Goal: Task Accomplishment & Management: Use online tool/utility

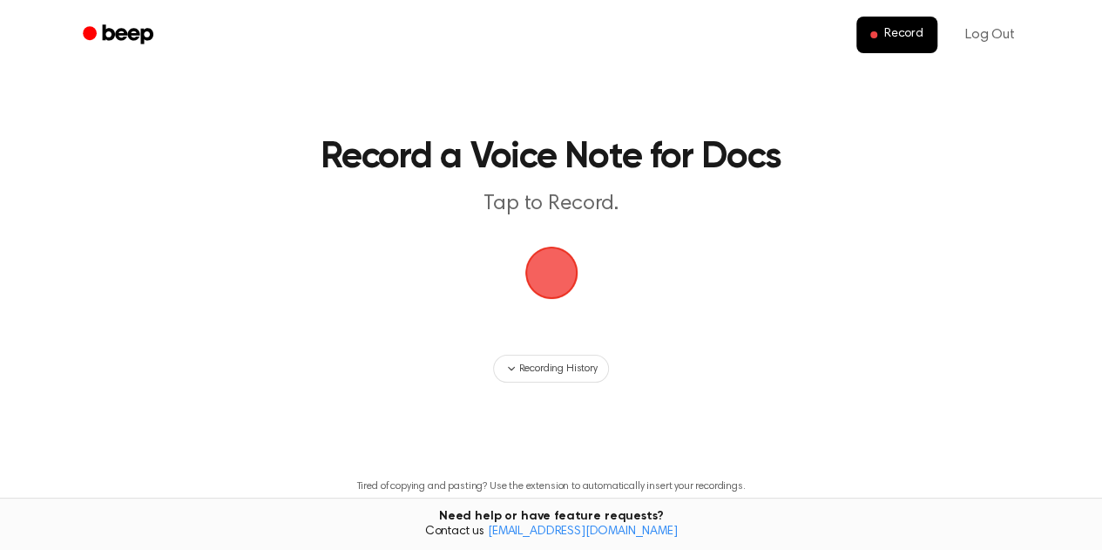
click at [538, 280] on span "button" at bounding box center [551, 272] width 49 height 49
click at [539, 370] on span "Recording History" at bounding box center [557, 369] width 78 height 16
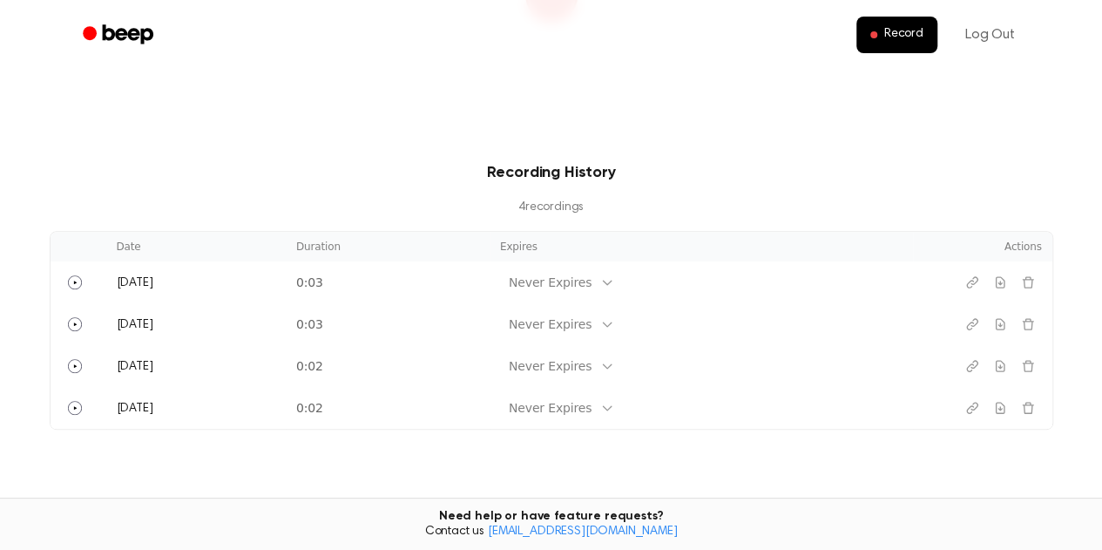
scroll to position [277, 0]
click at [71, 285] on icon "Play" at bounding box center [75, 282] width 14 height 14
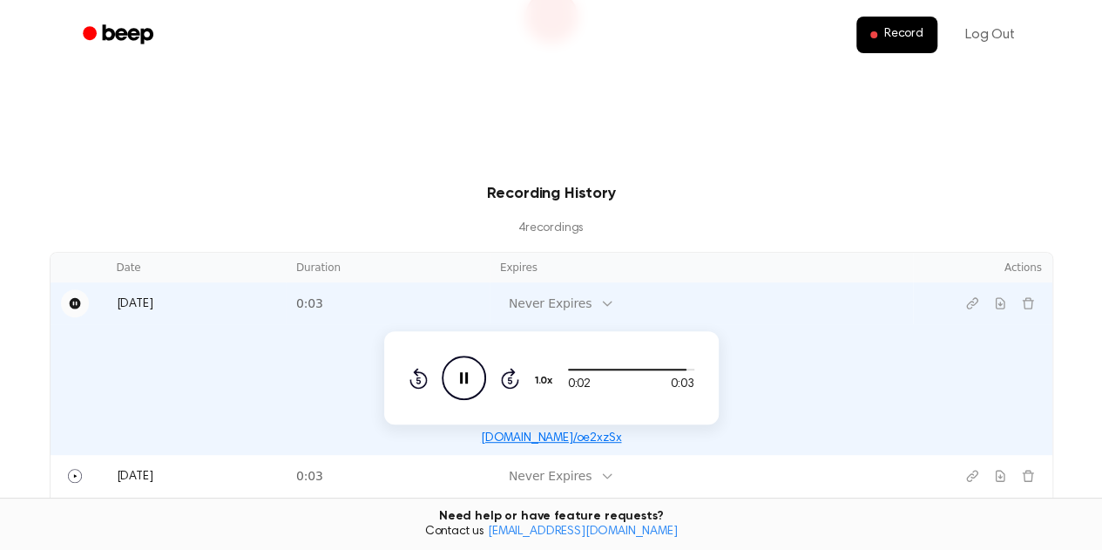
scroll to position [253, 0]
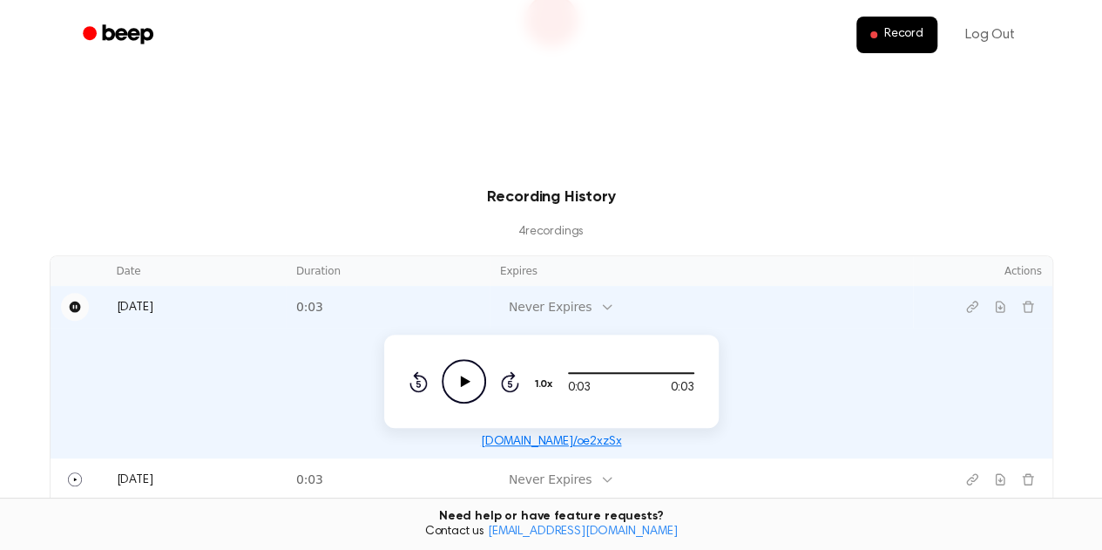
click at [472, 385] on icon "Play Audio" at bounding box center [464, 381] width 44 height 44
click at [461, 392] on icon "Play Audio" at bounding box center [464, 381] width 44 height 44
click at [465, 388] on icon "Play Audio" at bounding box center [464, 381] width 44 height 44
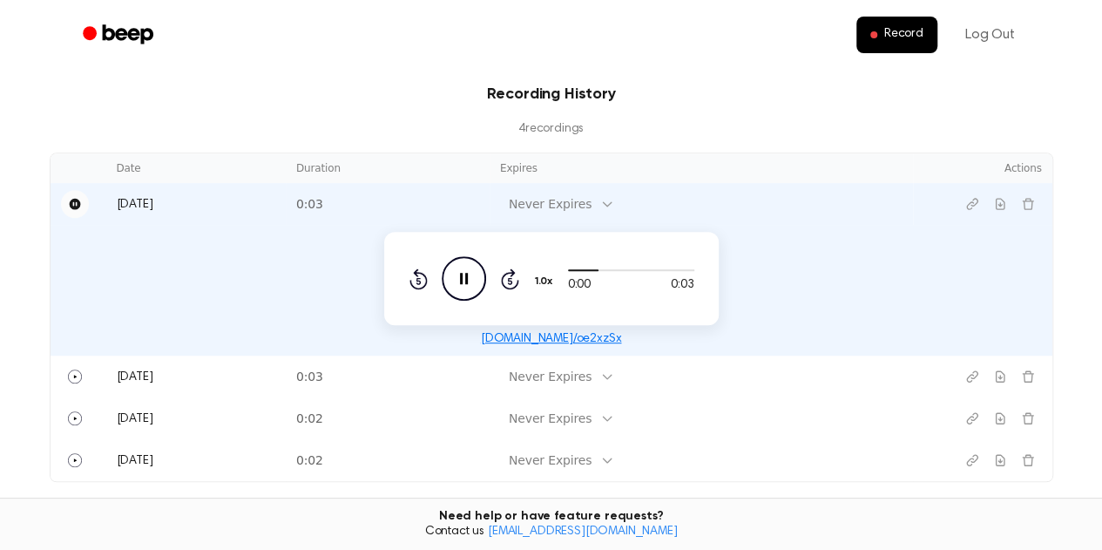
scroll to position [358, 0]
click at [399, 369] on td "0:03" at bounding box center [388, 374] width 204 height 42
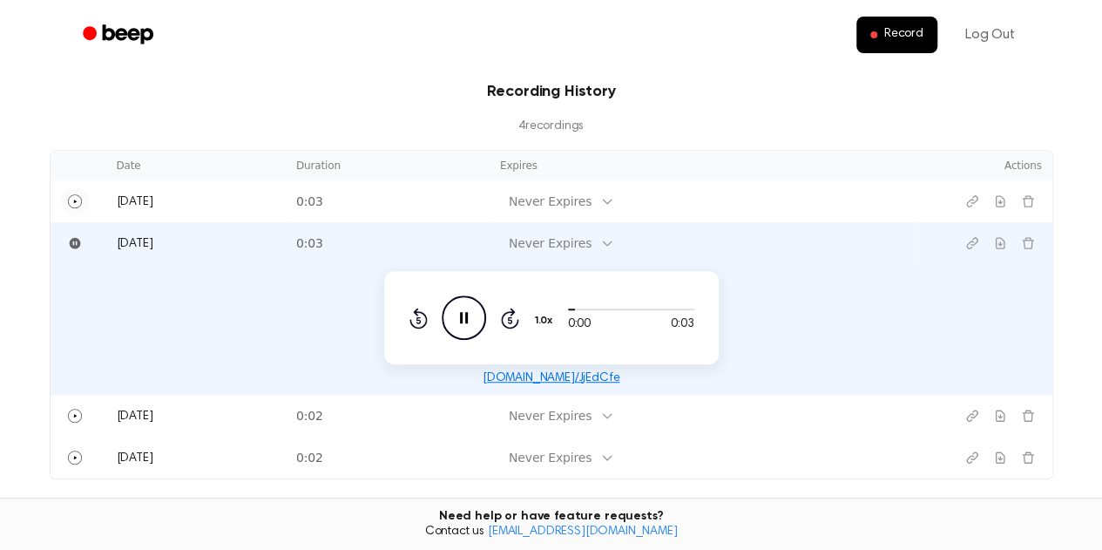
click at [465, 316] on icon at bounding box center [464, 317] width 8 height 11
click at [465, 326] on icon "Play Audio" at bounding box center [464, 317] width 44 height 44
click at [389, 420] on td "0:02" at bounding box center [388, 416] width 204 height 42
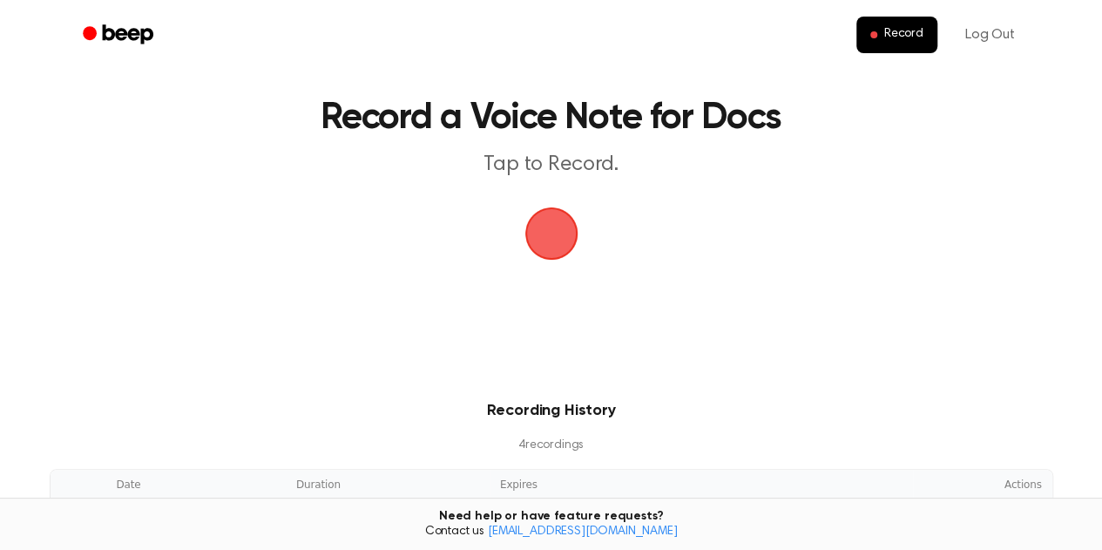
scroll to position [0, 0]
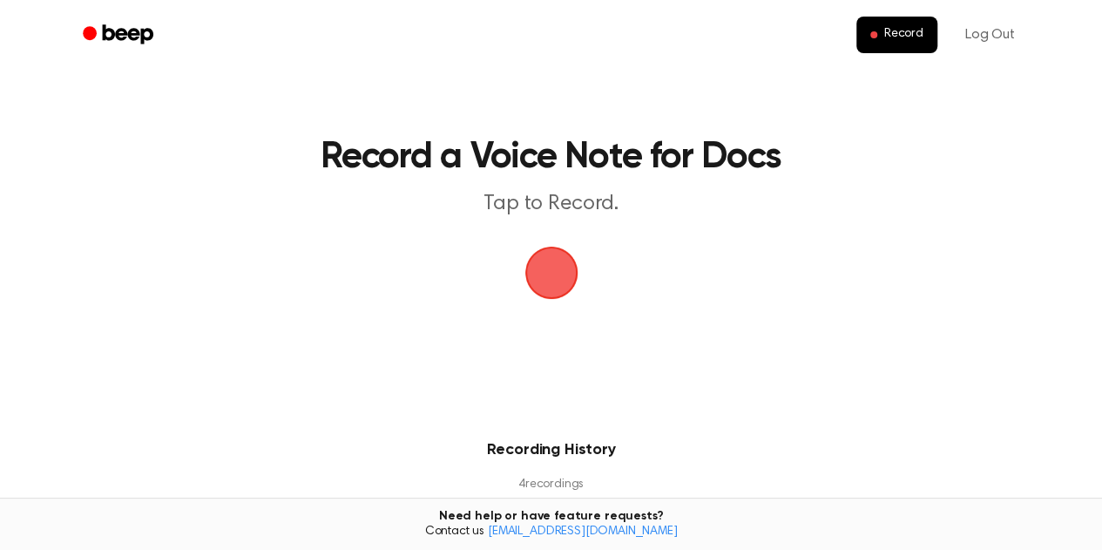
click at [548, 282] on span "button" at bounding box center [551, 272] width 49 height 49
click at [546, 275] on span "button" at bounding box center [551, 272] width 90 height 90
click at [906, 35] on span "Record" at bounding box center [903, 35] width 39 height 16
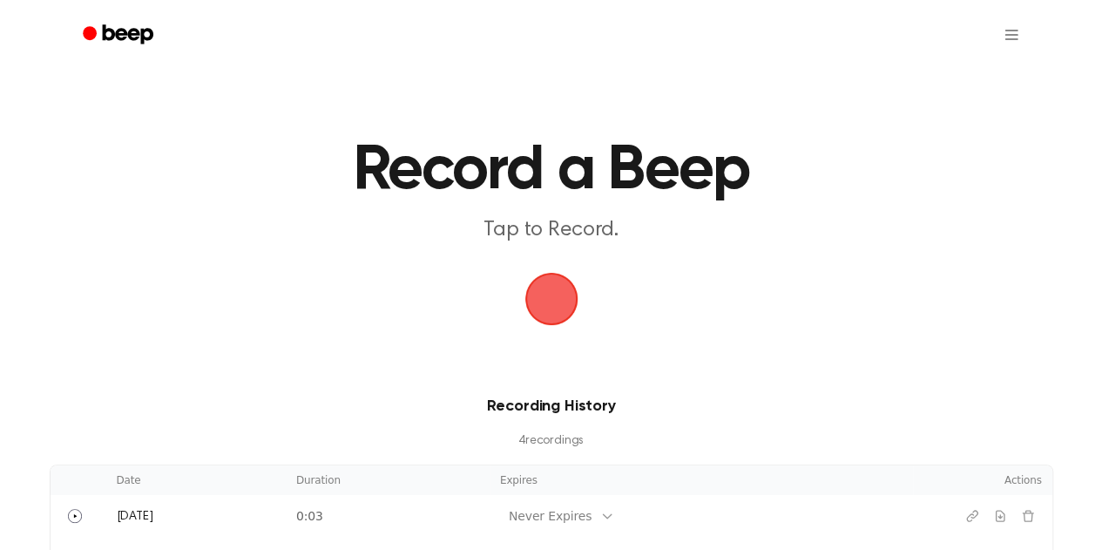
click at [1010, 35] on html "Record a Beep Tap to Record. Recording History 4 recording s Date Duration Expi…" at bounding box center [551, 539] width 1102 height 1078
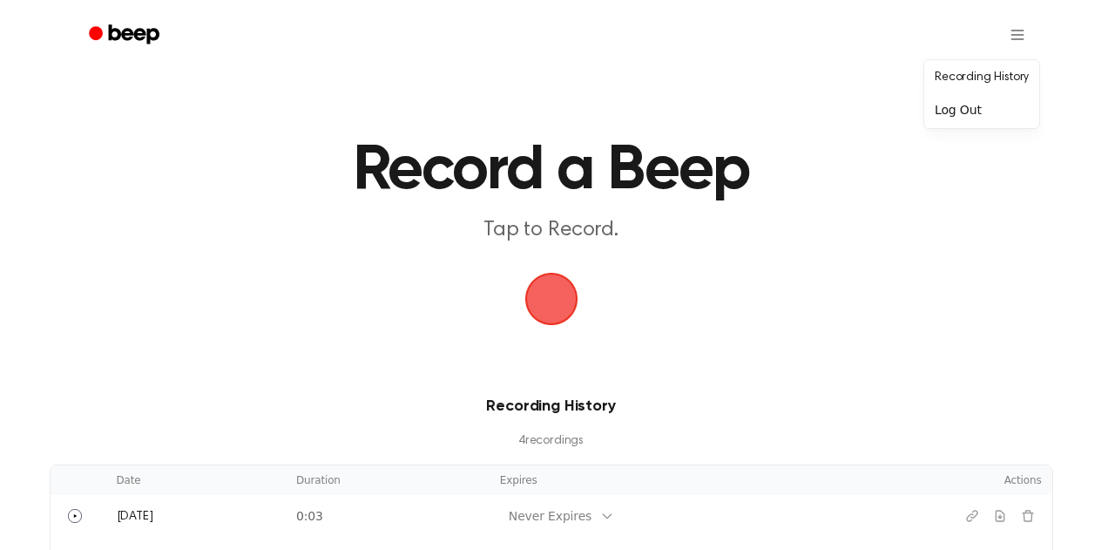
click at [567, 320] on html "Record a Beep Tap to Record. Recording History 4 recording s Date Duration Expi…" at bounding box center [557, 539] width 1115 height 1078
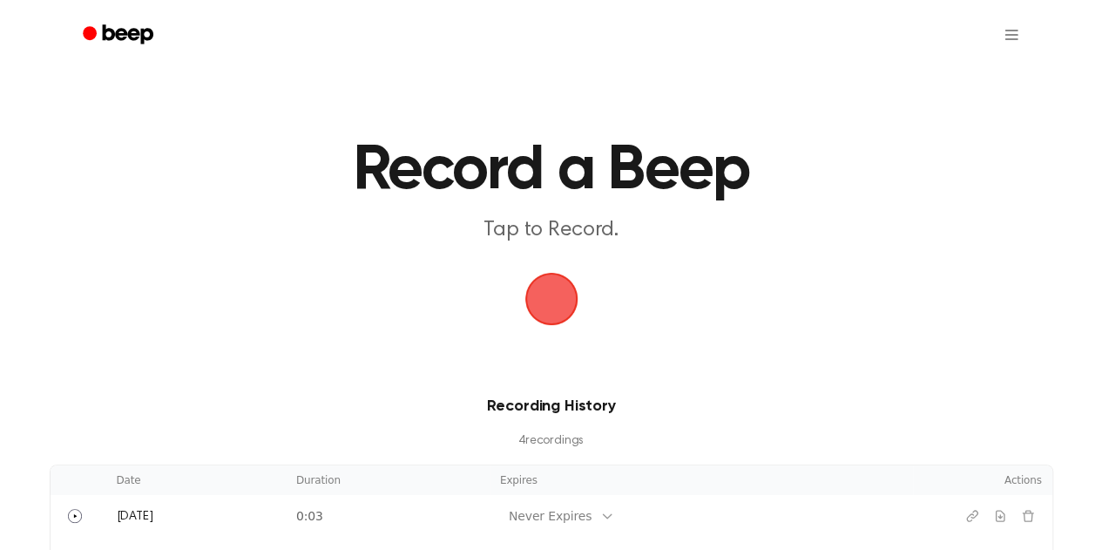
click at [535, 294] on span "button" at bounding box center [551, 298] width 49 height 49
click at [527, 283] on span "button" at bounding box center [551, 298] width 49 height 49
click at [0, 538] on main "Record a Beep Tap to Record. Recording History 4 recording s Date Duration Expi…" at bounding box center [551, 331] width 1102 height 663
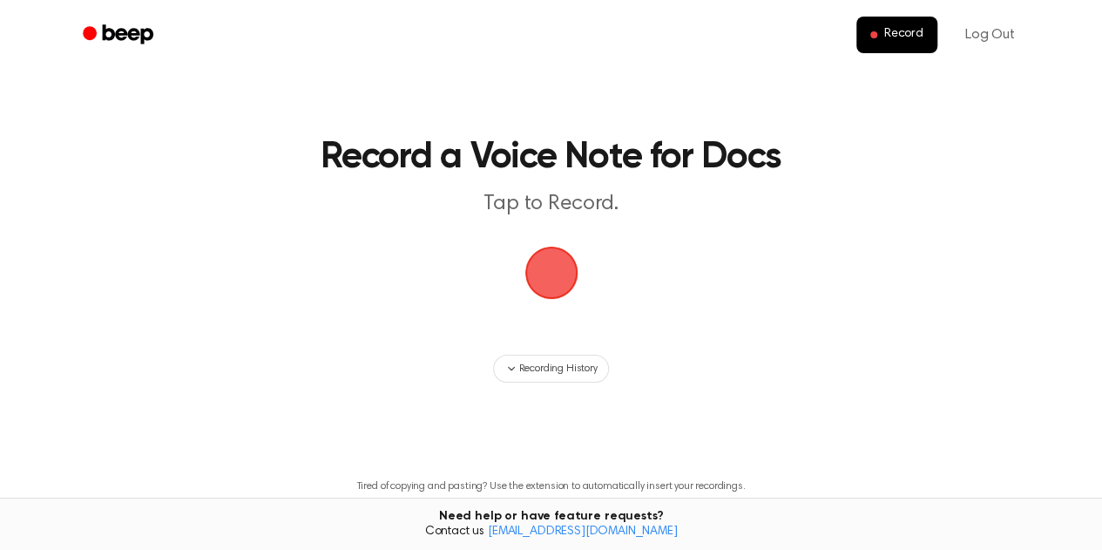
click at [101, 32] on icon "Beep" at bounding box center [120, 34] width 74 height 25
click at [535, 268] on span "button" at bounding box center [551, 272] width 49 height 49
click at [534, 282] on span "button" at bounding box center [551, 272] width 49 height 49
click at [543, 280] on span "button" at bounding box center [551, 272] width 49 height 49
click at [551, 280] on span "button" at bounding box center [551, 272] width 49 height 49
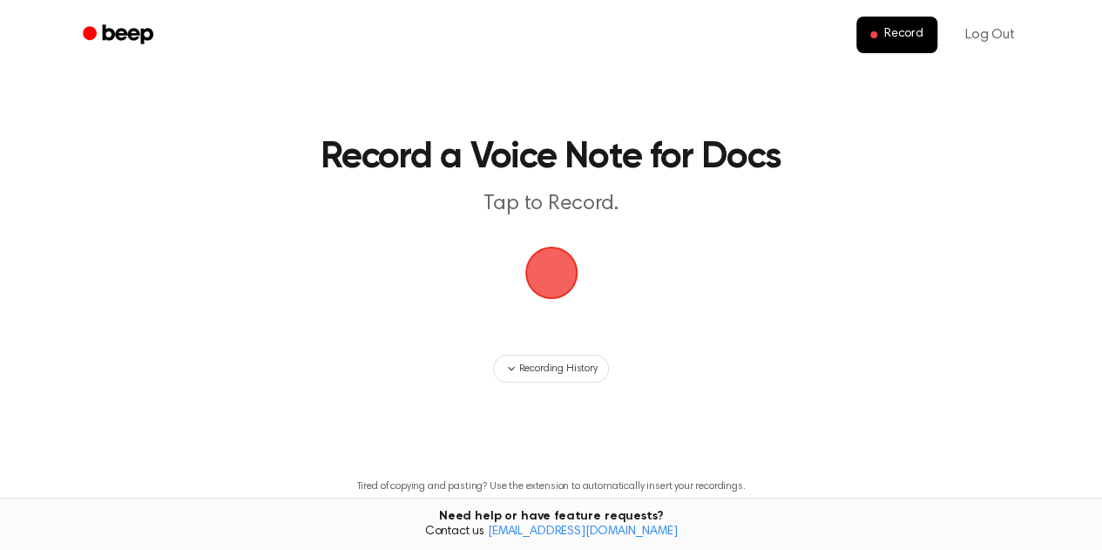
click at [557, 291] on span "button" at bounding box center [551, 272] width 49 height 49
click at [552, 282] on span "button" at bounding box center [551, 272] width 49 height 49
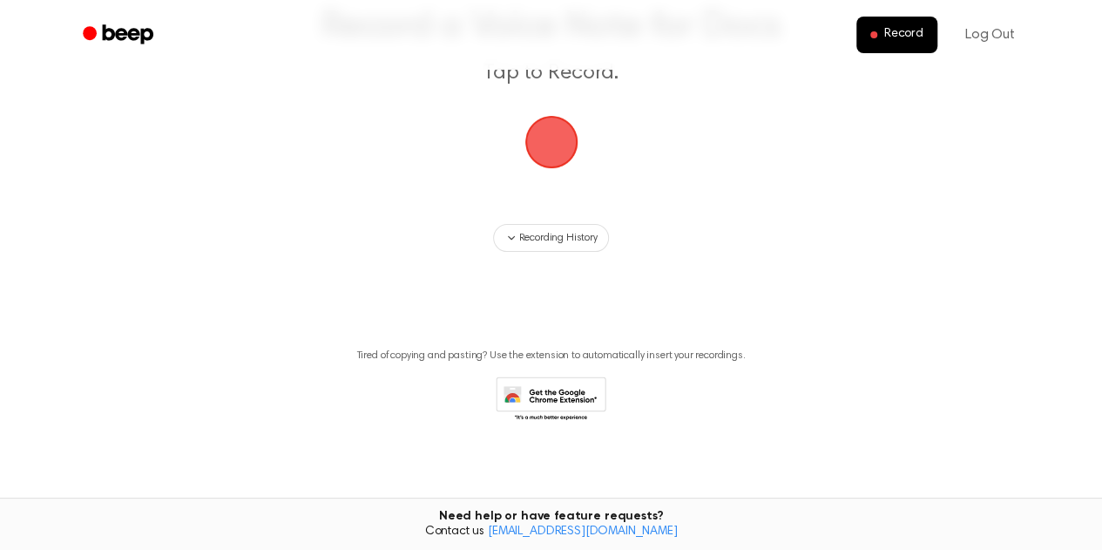
scroll to position [137, 0]
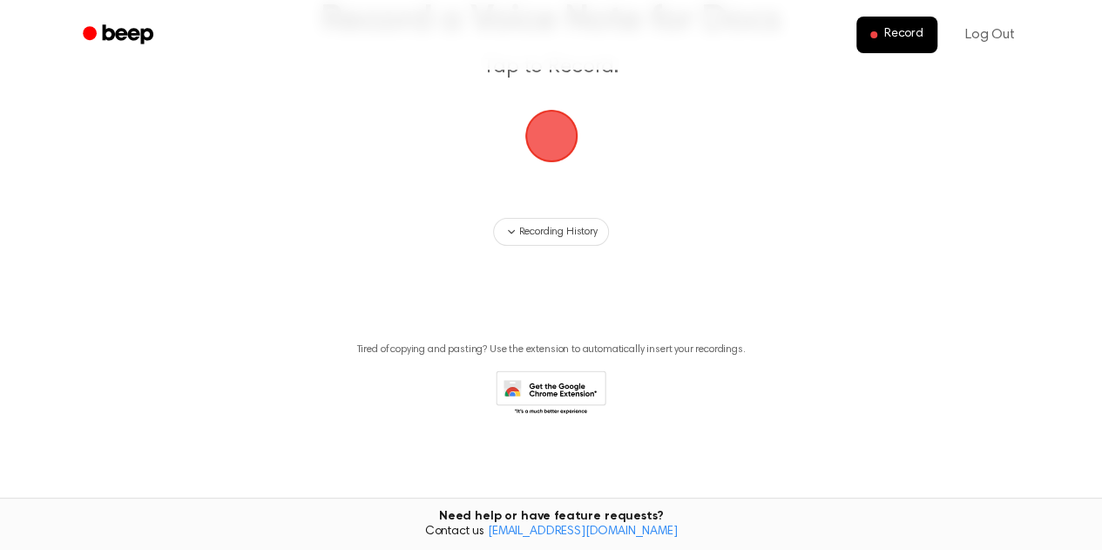
click at [532, 395] on icon at bounding box center [556, 397] width 82 height 30
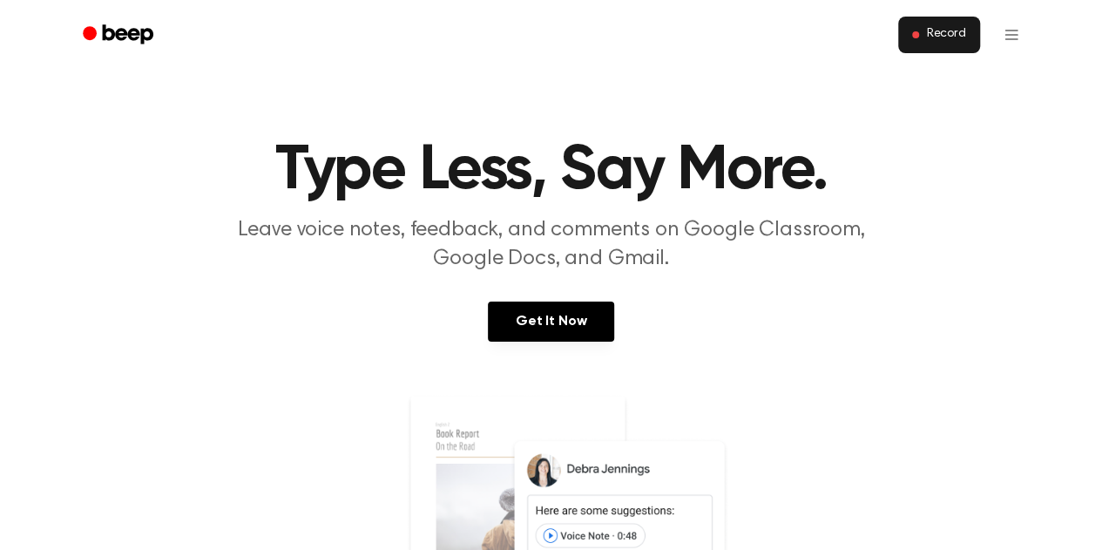
click at [953, 39] on span "Record" at bounding box center [945, 35] width 39 height 16
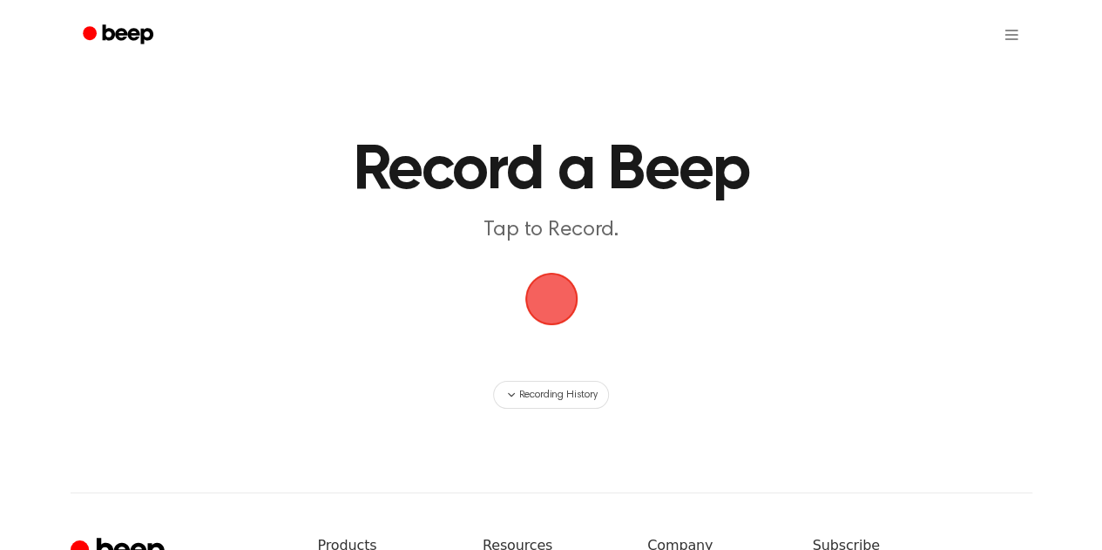
click at [554, 290] on span "button" at bounding box center [552, 299] width 98 height 98
click at [535, 304] on span "button" at bounding box center [551, 298] width 73 height 73
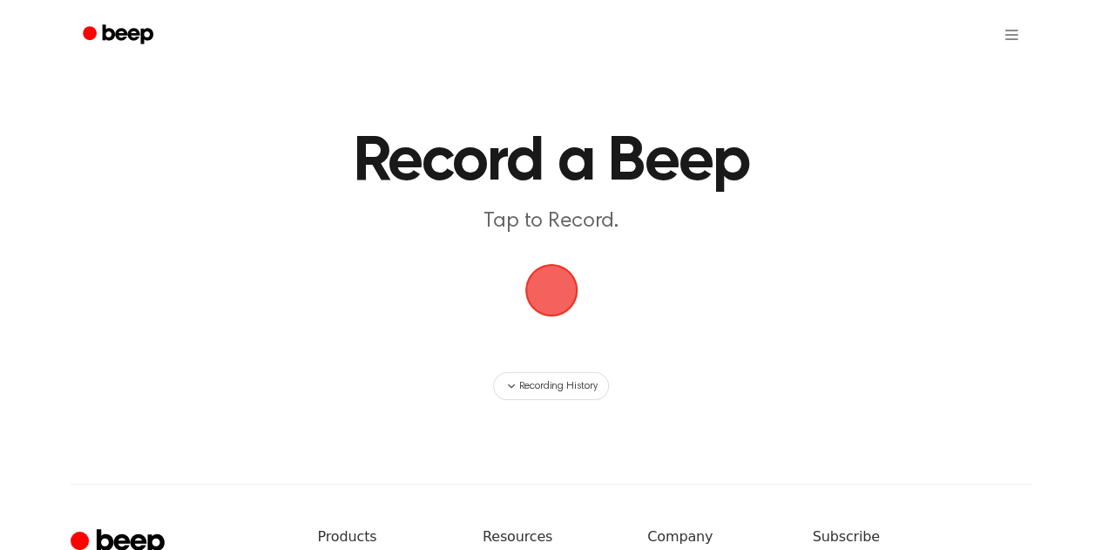
scroll to position [17, 0]
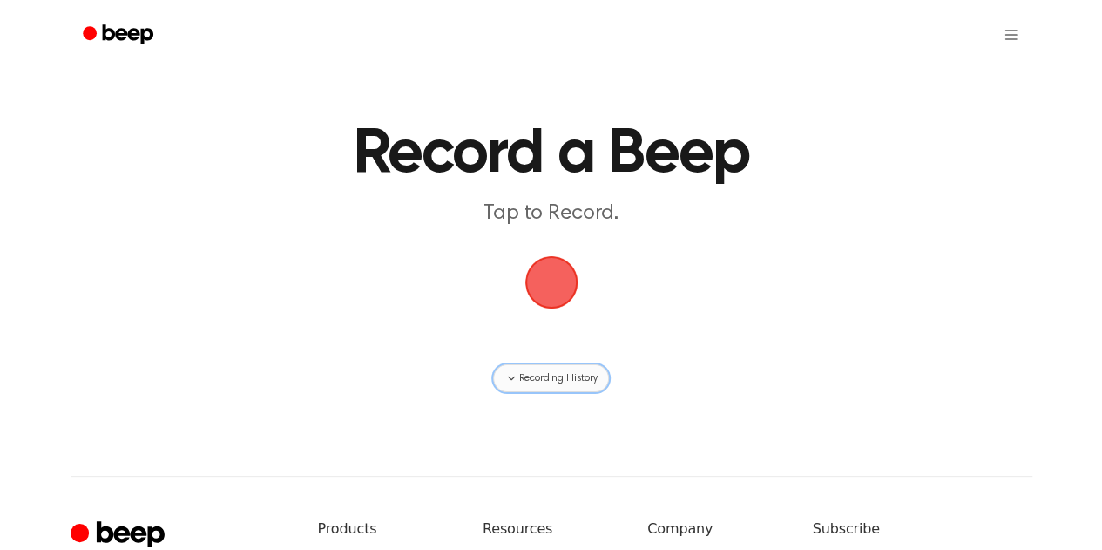
click at [537, 381] on span "Recording History" at bounding box center [557, 378] width 78 height 16
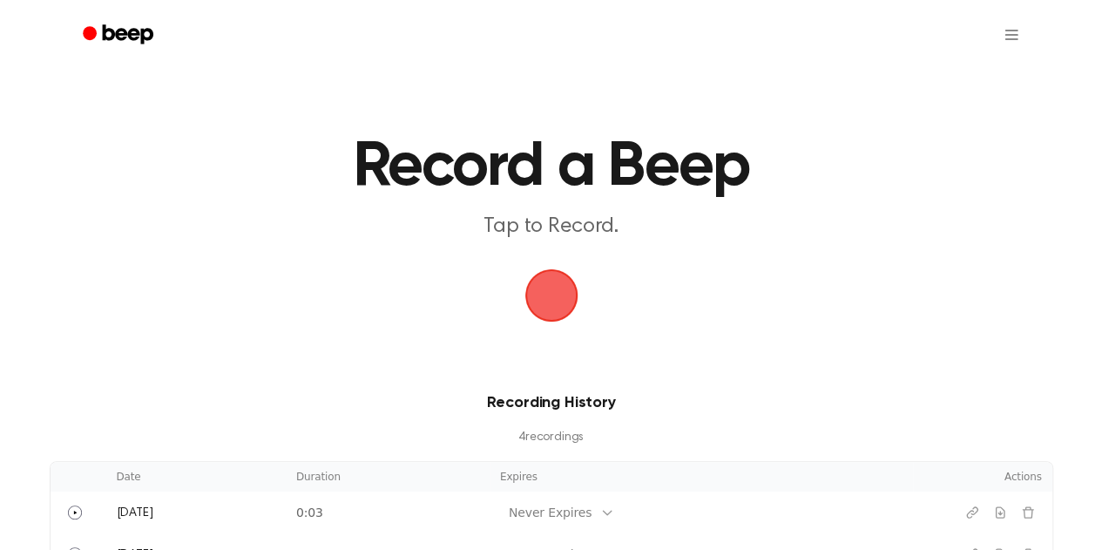
scroll to position [0, 0]
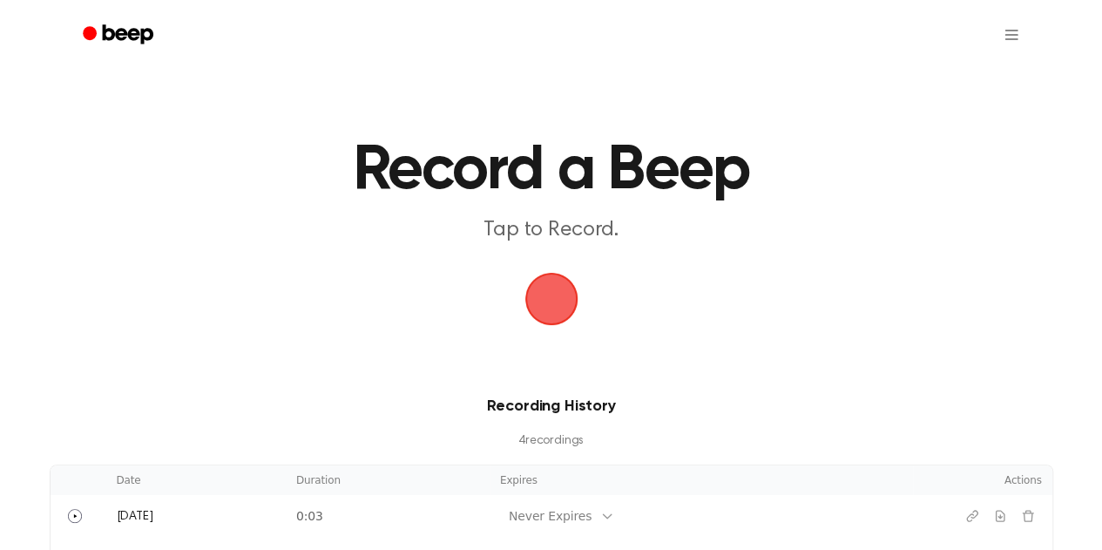
click at [520, 291] on span "button" at bounding box center [552, 299] width 98 height 98
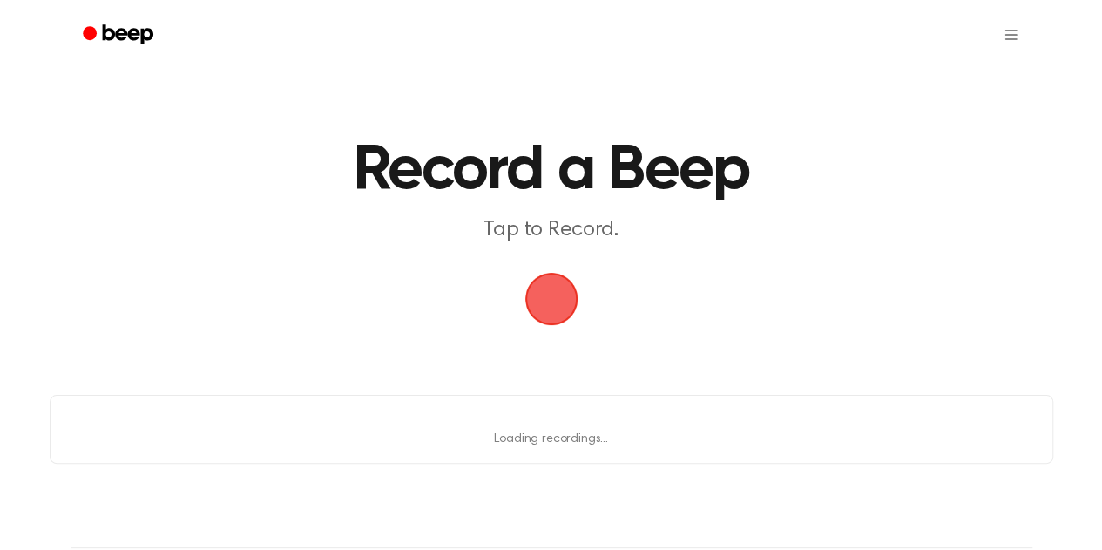
click at [538, 291] on span "button" at bounding box center [550, 298] width 67 height 67
click at [542, 305] on span "button" at bounding box center [552, 299] width 98 height 98
click at [550, 314] on span "button" at bounding box center [552, 299] width 98 height 98
click at [537, 301] on span "button" at bounding box center [551, 298] width 84 height 84
click at [537, 295] on span "button" at bounding box center [550, 298] width 91 height 91
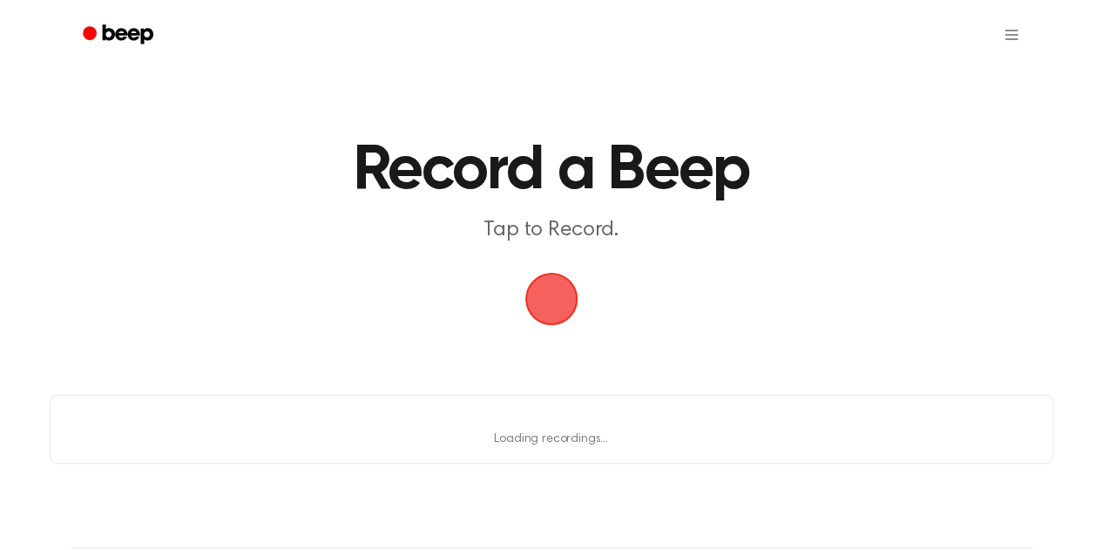
click at [540, 295] on span "button" at bounding box center [550, 298] width 91 height 91
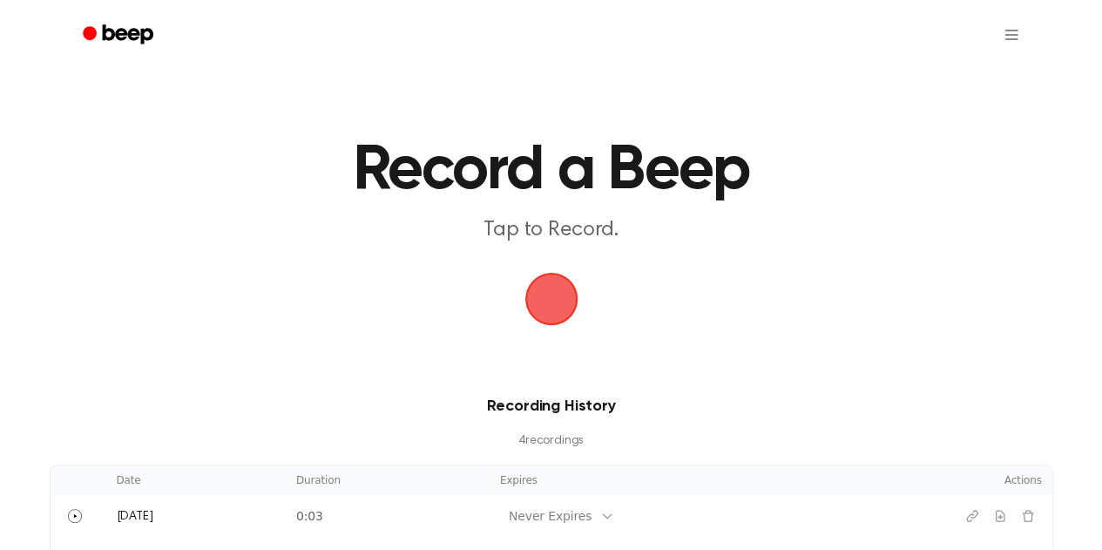
click at [549, 318] on span "button" at bounding box center [550, 298] width 67 height 67
click at [530, 308] on span "button" at bounding box center [550, 298] width 67 height 67
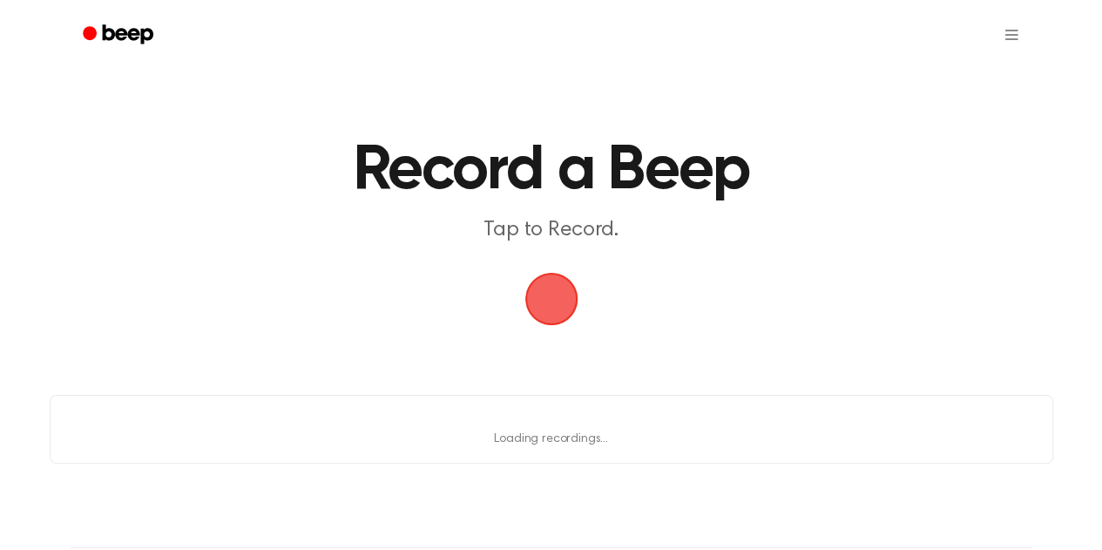
click at [546, 320] on span "button" at bounding box center [550, 299] width 64 height 64
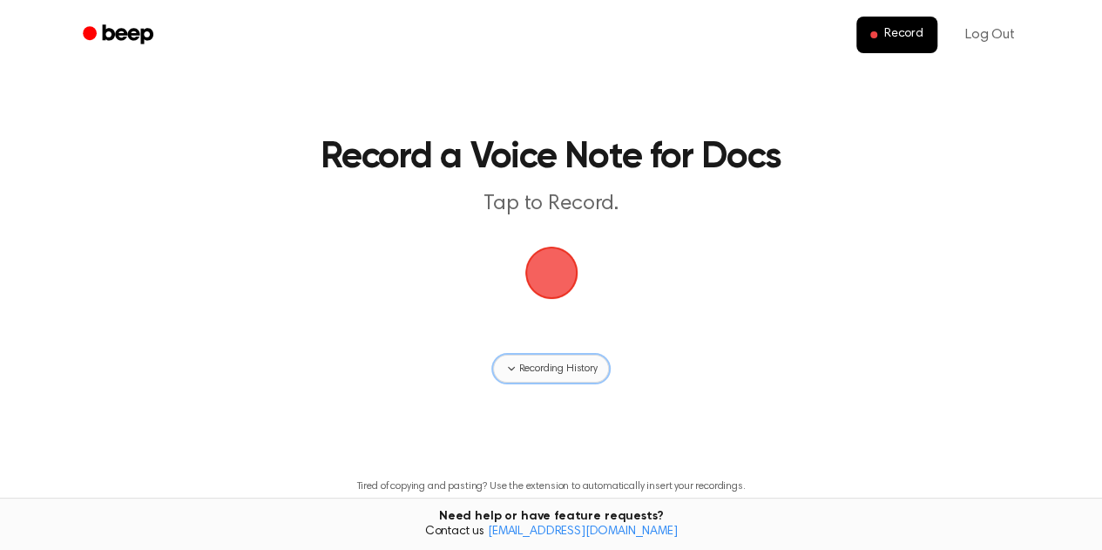
click at [543, 375] on span "Recording History" at bounding box center [557, 369] width 78 height 16
click at [537, 359] on main "Record a Voice Note for Docs Tap to Record. Loading... Loading recordings... Ti…" at bounding box center [551, 364] width 1102 height 728
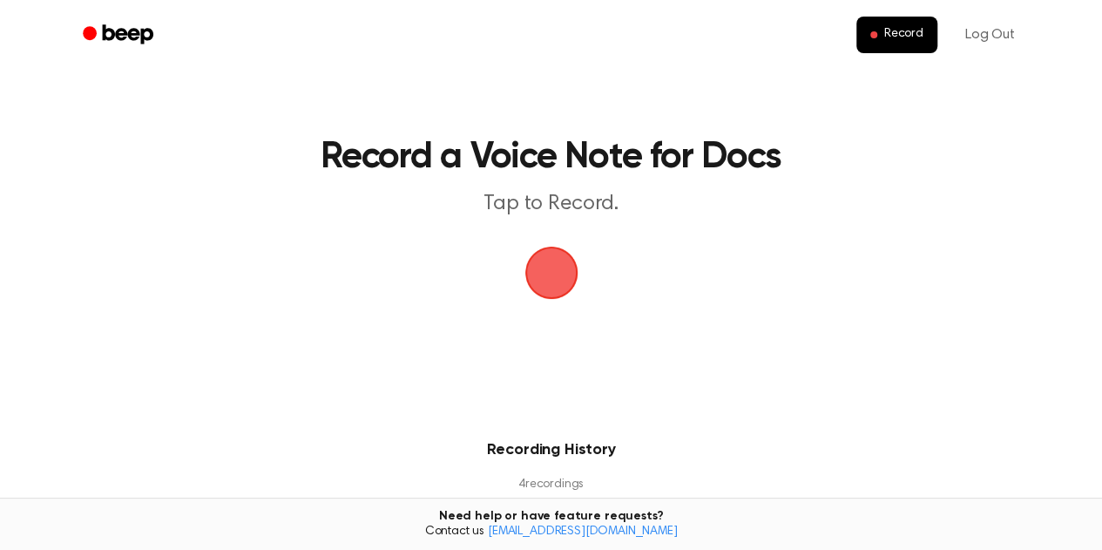
click at [557, 279] on span "button" at bounding box center [550, 272] width 59 height 59
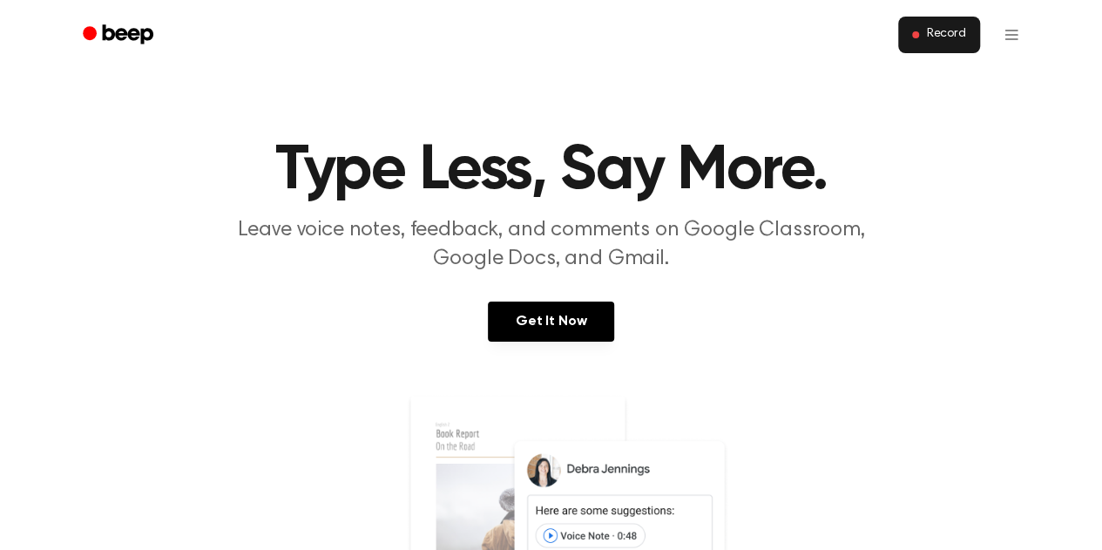
click at [948, 33] on span "Record" at bounding box center [945, 35] width 39 height 16
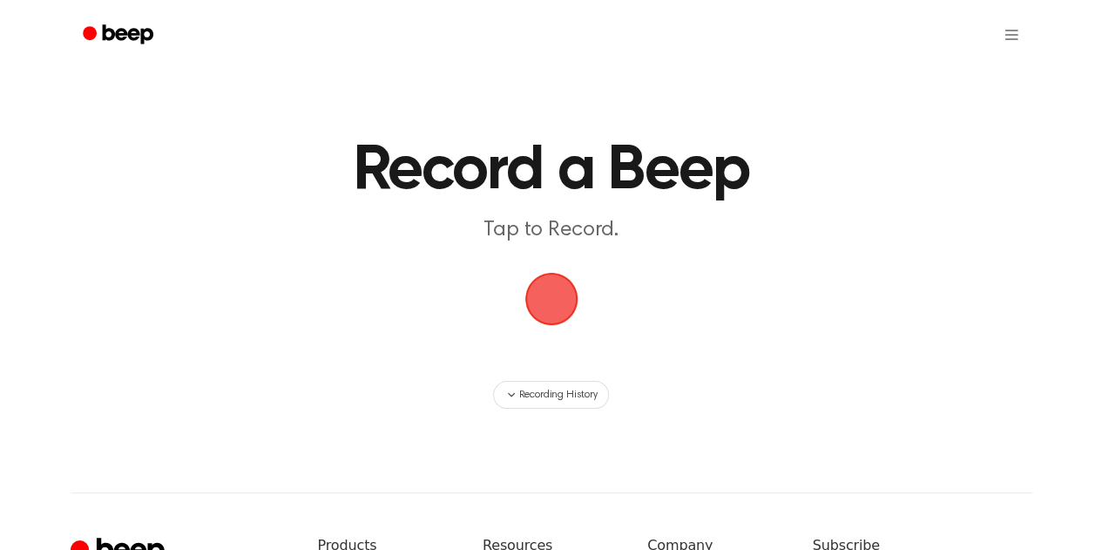
click at [551, 288] on span "button" at bounding box center [550, 299] width 93 height 93
